Goal: Transaction & Acquisition: Purchase product/service

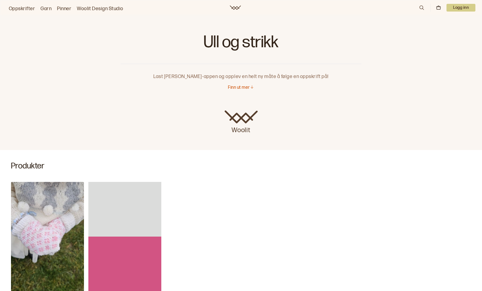
click at [22, 6] on link "Oppskrifter" at bounding box center [22, 9] width 26 height 8
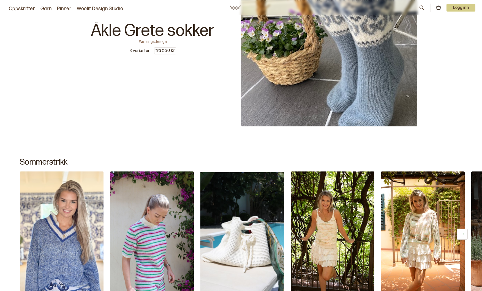
scroll to position [248, 0]
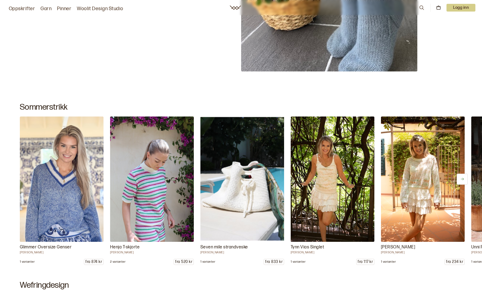
click at [459, 180] on button at bounding box center [461, 179] width 11 height 11
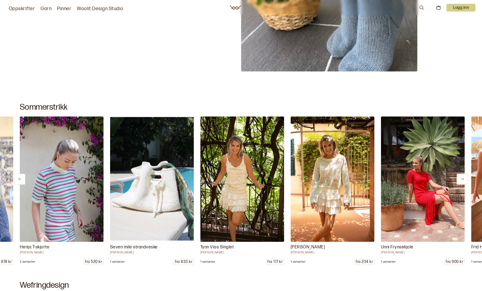
click at [460, 177] on icon at bounding box center [462, 179] width 4 height 4
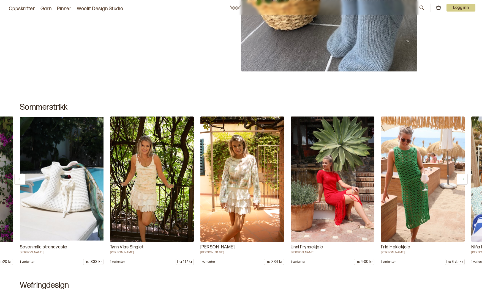
click at [463, 179] on icon at bounding box center [462, 179] width 4 height 4
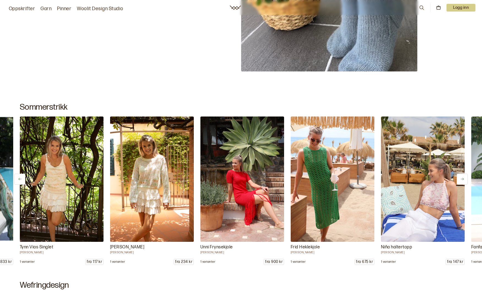
click at [463, 179] on icon at bounding box center [462, 179] width 4 height 4
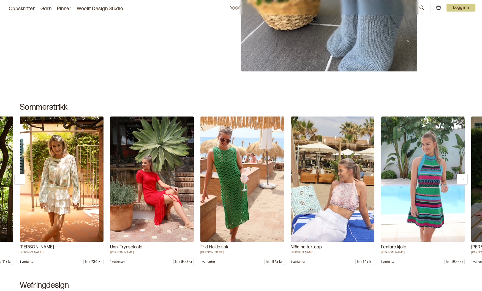
click at [463, 179] on icon at bounding box center [462, 179] width 4 height 4
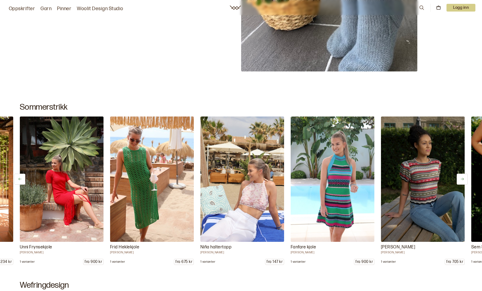
click at [463, 179] on icon at bounding box center [462, 179] width 4 height 4
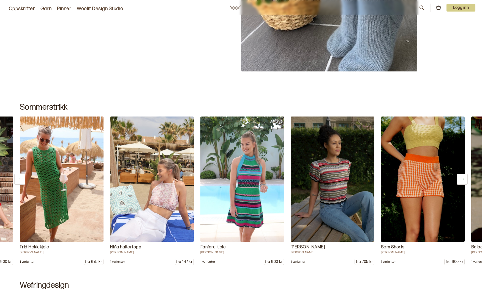
click at [463, 179] on icon at bounding box center [462, 179] width 4 height 4
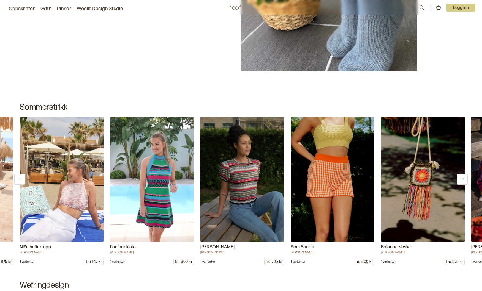
click at [463, 179] on icon at bounding box center [462, 179] width 4 height 4
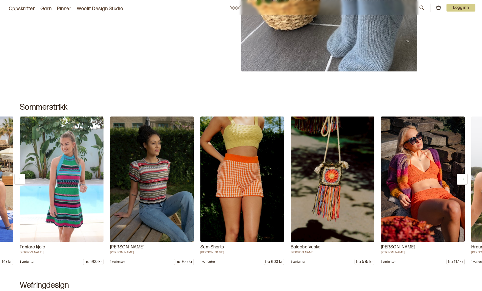
click at [463, 179] on icon at bounding box center [462, 179] width 4 height 4
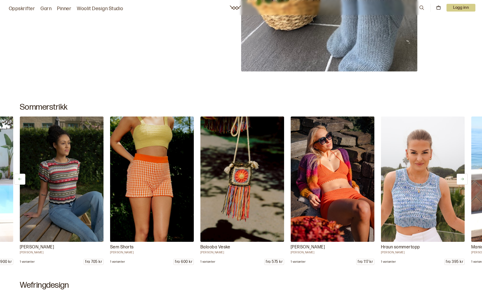
click at [463, 179] on icon at bounding box center [462, 179] width 4 height 4
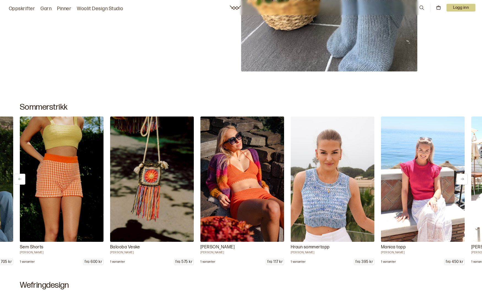
click at [463, 179] on icon at bounding box center [461, 179] width 3 height 2
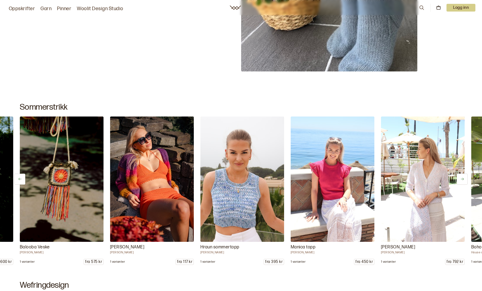
click at [463, 179] on icon at bounding box center [461, 179] width 3 height 2
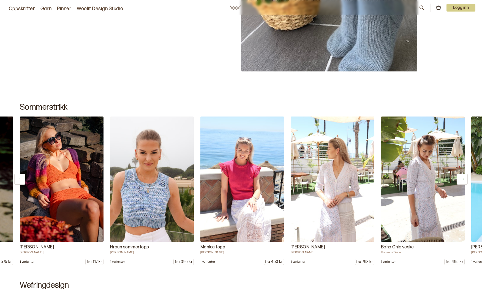
click at [463, 180] on icon at bounding box center [461, 179] width 3 height 2
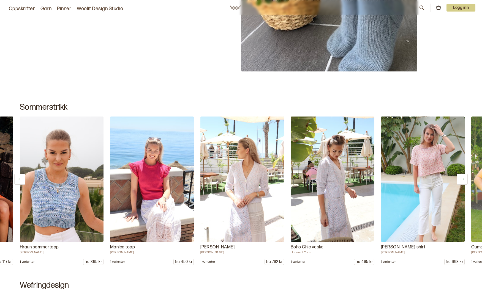
click at [463, 180] on icon at bounding box center [461, 179] width 3 height 2
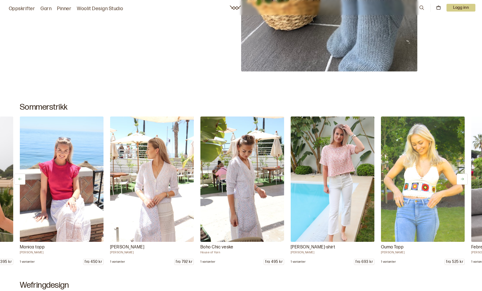
click at [463, 180] on icon at bounding box center [461, 179] width 3 height 2
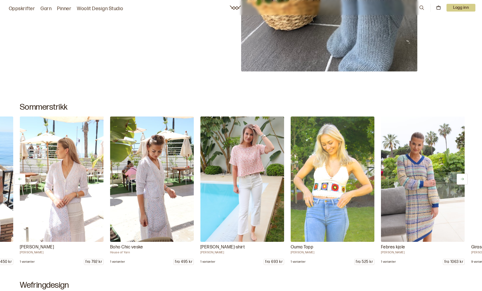
click at [463, 180] on icon at bounding box center [461, 179] width 3 height 2
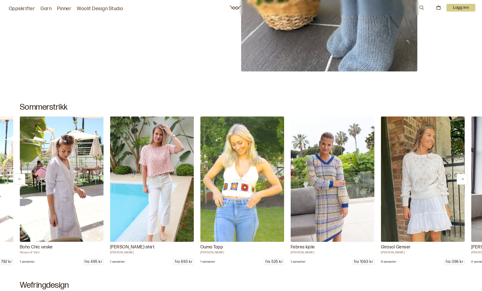
click at [462, 180] on icon at bounding box center [462, 179] width 4 height 4
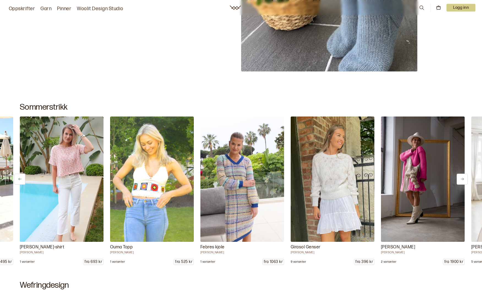
click at [464, 180] on button at bounding box center [461, 179] width 11 height 11
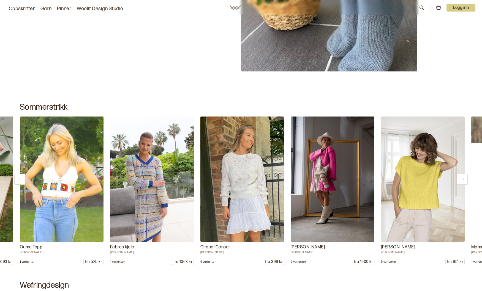
click at [464, 180] on button at bounding box center [461, 179] width 11 height 11
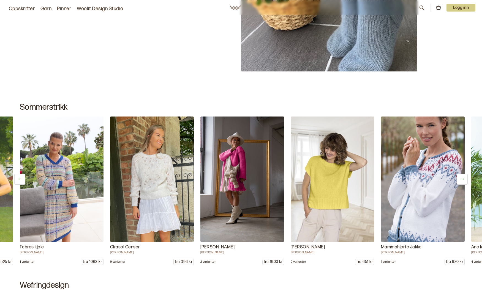
click at [464, 180] on button at bounding box center [461, 179] width 11 height 11
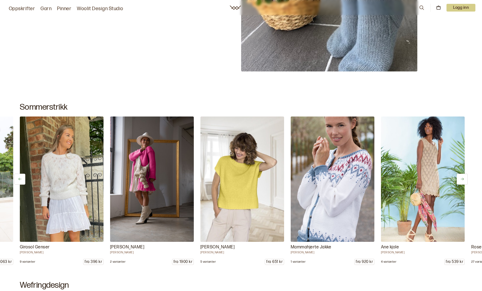
click at [462, 180] on icon at bounding box center [462, 179] width 4 height 4
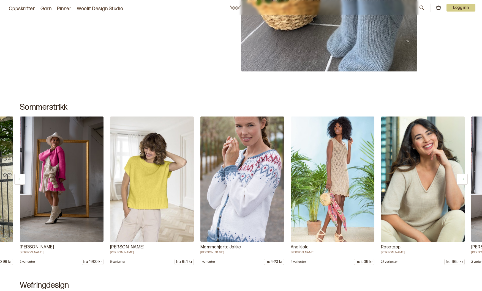
click at [462, 181] on icon at bounding box center [462, 179] width 4 height 4
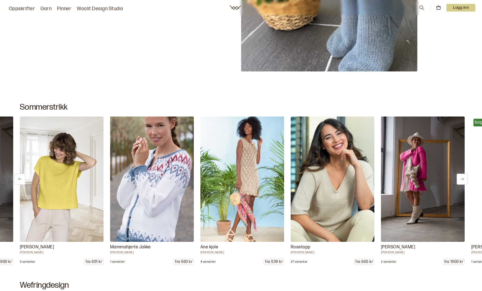
click at [462, 181] on icon at bounding box center [462, 179] width 4 height 4
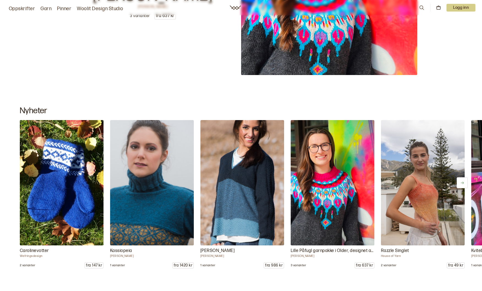
scroll to position [9297, 0]
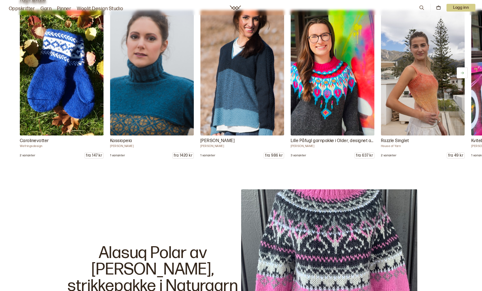
click at [462, 71] on icon at bounding box center [462, 73] width 4 height 4
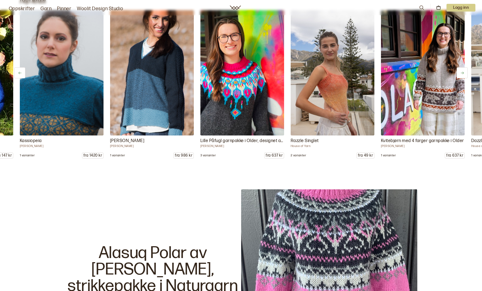
click at [462, 71] on icon at bounding box center [462, 73] width 4 height 4
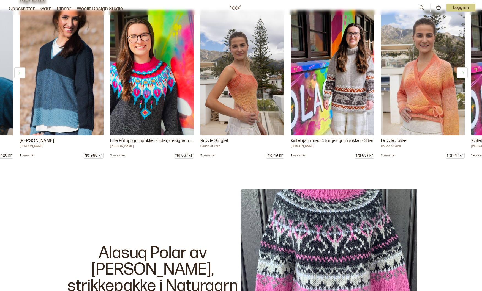
click at [462, 71] on icon at bounding box center [462, 73] width 4 height 4
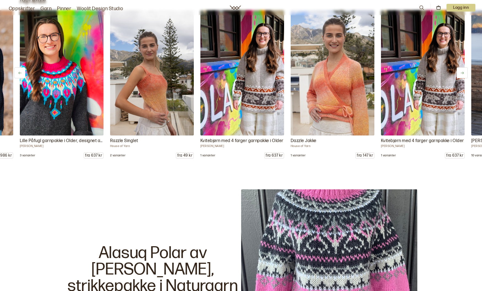
drag, startPoint x: 462, startPoint y: 69, endPoint x: 460, endPoint y: 70, distance: 3.0
click at [462, 69] on button at bounding box center [461, 72] width 11 height 11
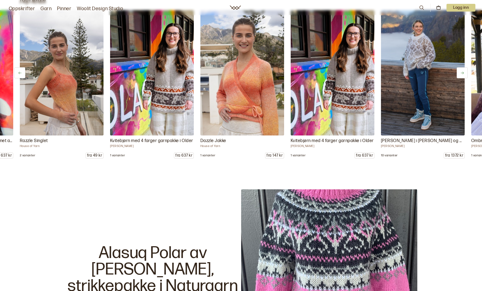
click at [462, 71] on icon at bounding box center [462, 73] width 4 height 4
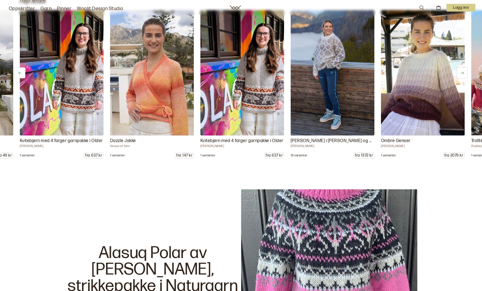
click at [462, 71] on icon at bounding box center [462, 73] width 4 height 4
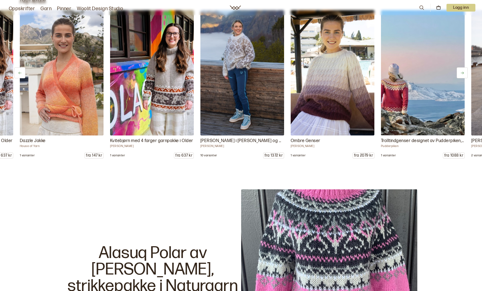
click at [462, 71] on icon at bounding box center [462, 73] width 4 height 4
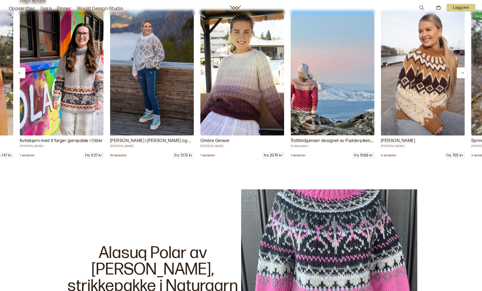
click at [462, 71] on icon at bounding box center [462, 73] width 4 height 4
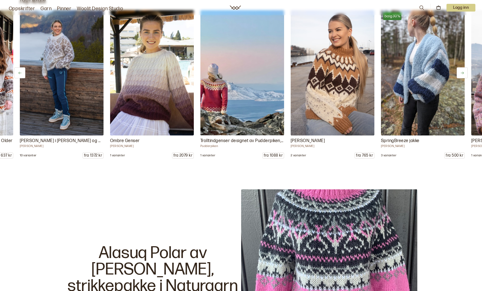
click at [462, 71] on icon at bounding box center [462, 73] width 4 height 4
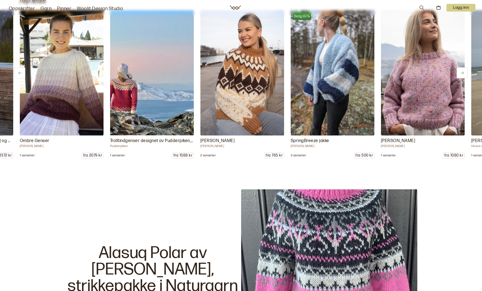
click at [462, 71] on icon at bounding box center [462, 73] width 4 height 4
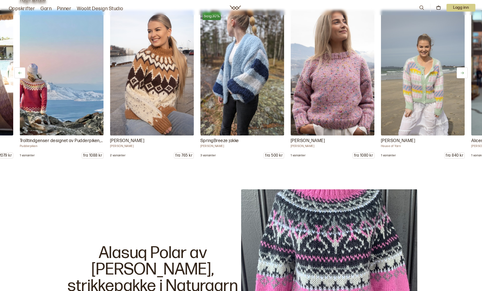
click at [462, 71] on icon at bounding box center [462, 73] width 4 height 4
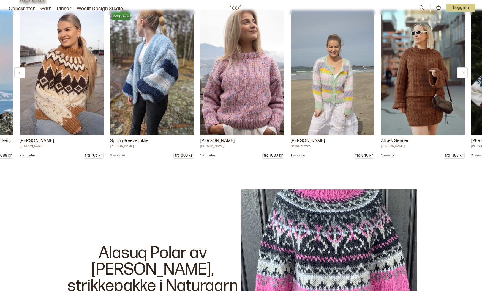
click at [462, 71] on icon at bounding box center [462, 73] width 4 height 4
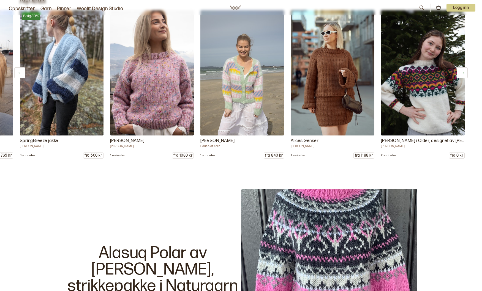
click at [462, 71] on icon at bounding box center [462, 73] width 4 height 4
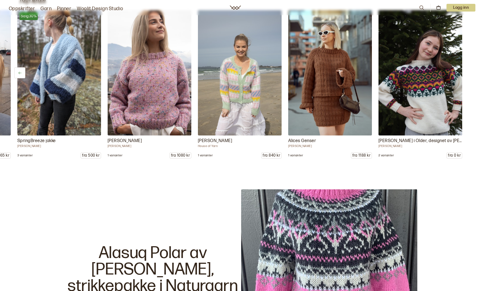
click at [462, 71] on div "Carolinevotter Wefringsdesign 2 varianter fra 147 kr Kassiopeia [PERSON_NAME] 1…" at bounding box center [241, 84] width 482 height 149
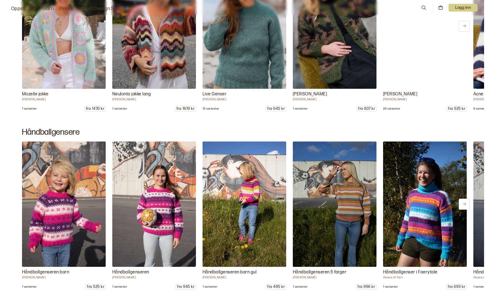
scroll to position [4400, 0]
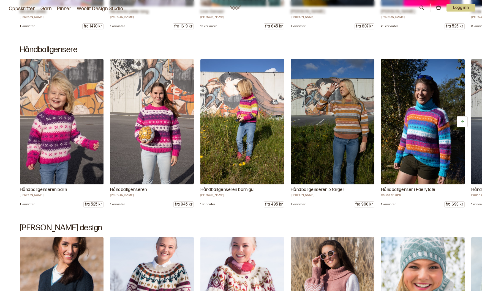
click at [422, 7] on icon at bounding box center [421, 8] width 4 height 4
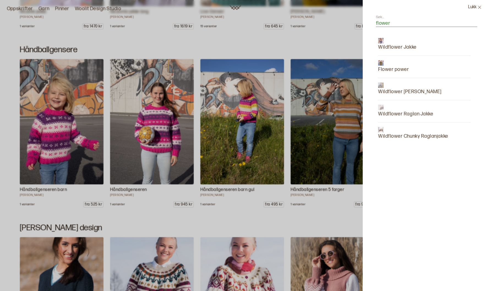
type input "flower"
click at [390, 47] on p "Wildflower Jakke" at bounding box center [397, 47] width 39 height 8
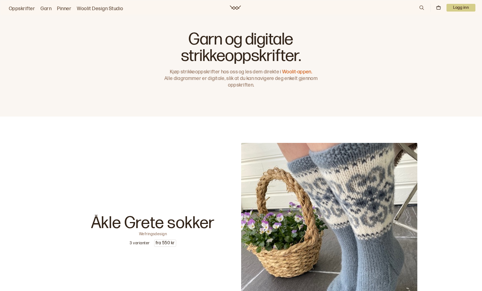
click at [16, 9] on link "Oppskrifter" at bounding box center [22, 9] width 26 height 8
